Goal: Register for event/course

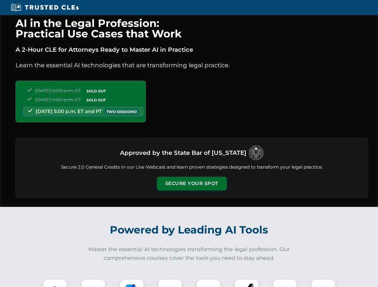
click at [191, 184] on button "Secure Your Spot" at bounding box center [192, 184] width 70 height 14
click at [55, 283] on img at bounding box center [54, 291] width 17 height 17
click at [93, 283] on div at bounding box center [93, 291] width 24 height 24
